Goal: Find specific page/section: Find specific page/section

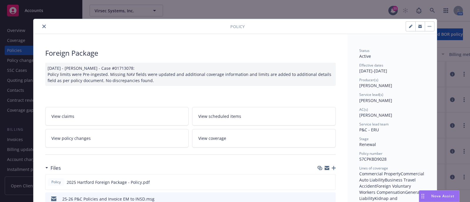
click at [42, 25] on icon "close" at bounding box center [44, 27] width 4 height 4
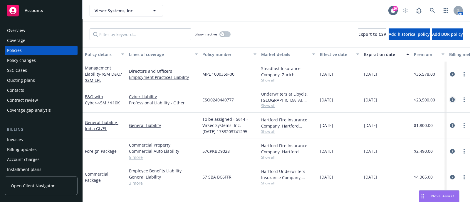
click at [451, 97] on icon "circleInformation" at bounding box center [452, 99] width 5 height 5
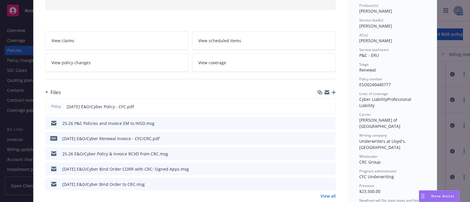
scroll to position [75, 0]
click at [327, 105] on icon "preview file" at bounding box center [329, 106] width 5 height 4
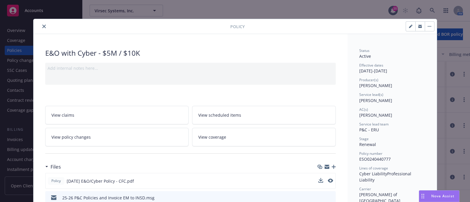
click at [42, 25] on icon "close" at bounding box center [44, 27] width 4 height 4
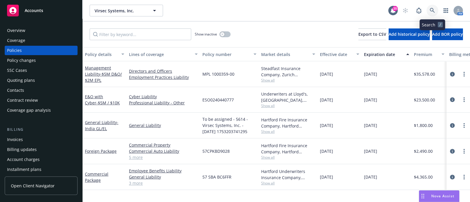
click at [427, 8] on link at bounding box center [432, 11] width 12 height 12
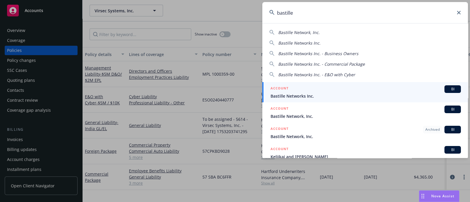
type input "bastille"
click at [295, 88] on div "ACCOUNT BI" at bounding box center [365, 89] width 190 height 8
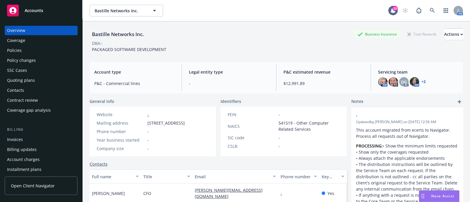
click at [24, 51] on div "Policies" at bounding box center [41, 50] width 68 height 9
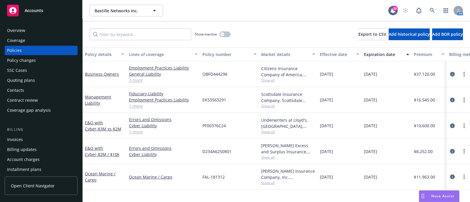
click at [14, 141] on div "Invoices" at bounding box center [15, 139] width 16 height 9
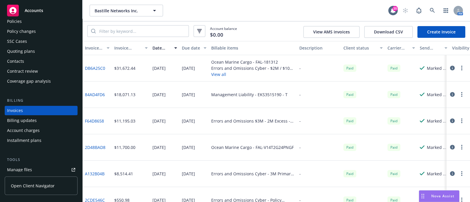
click at [411, 46] on div "Carrier status" at bounding box center [401, 48] width 28 height 6
click at [411, 45] on div "Carrier status" at bounding box center [401, 48] width 28 height 6
click at [399, 45] on div "Carrier status" at bounding box center [397, 48] width 21 height 6
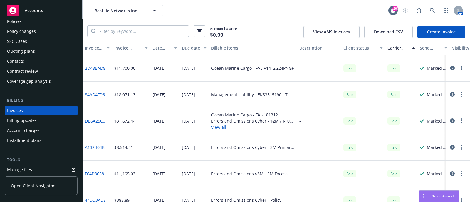
click at [399, 49] on div "Carrier status" at bounding box center [397, 48] width 21 height 6
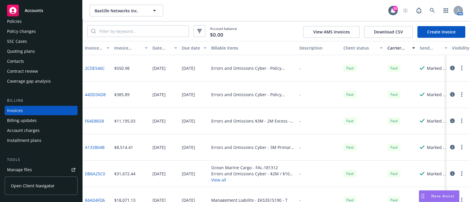
click at [399, 49] on div "Carrier status" at bounding box center [397, 48] width 21 height 6
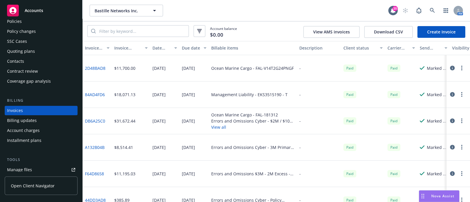
click at [420, 45] on div "Send result" at bounding box center [429, 48] width 21 height 6
drag, startPoint x: 414, startPoint y: 49, endPoint x: 424, endPoint y: 48, distance: 9.2
click at [424, 48] on div "button" at bounding box center [423, 48] width 3 height 14
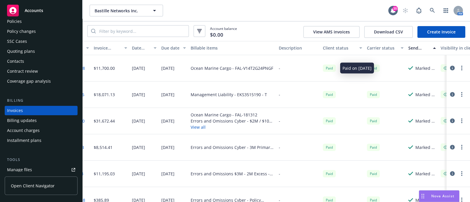
scroll to position [0, 19]
